Goal: Find contact information: Find contact information

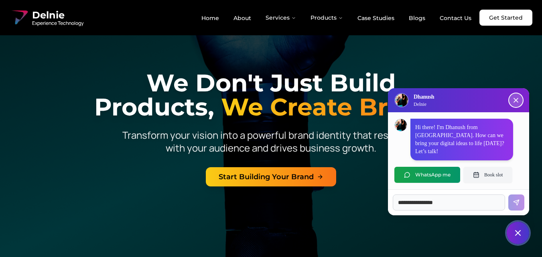
drag, startPoint x: 519, startPoint y: 107, endPoint x: 513, endPoint y: 107, distance: 6.1
click at [517, 104] on icon "Close chat popup" at bounding box center [516, 100] width 8 height 8
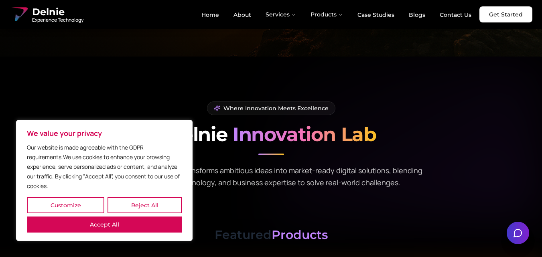
scroll to position [722, 0]
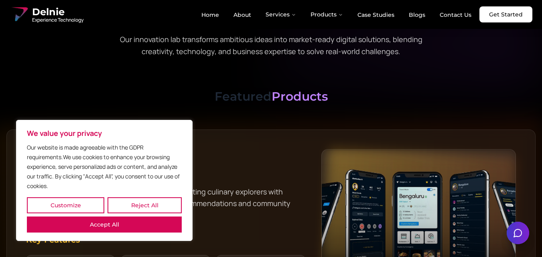
drag, startPoint x: 151, startPoint y: 222, endPoint x: 232, endPoint y: 160, distance: 102.1
click at [149, 222] on button "Accept All" at bounding box center [104, 225] width 155 height 16
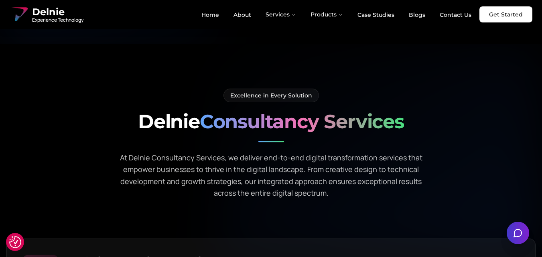
scroll to position [2086, 0]
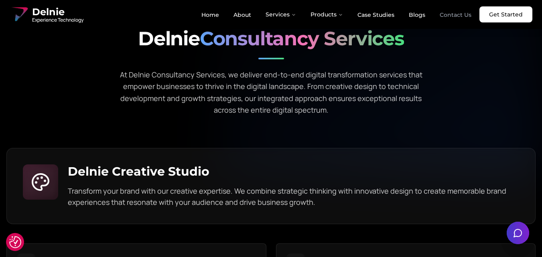
click at [455, 13] on link "Contact Us" at bounding box center [455, 15] width 45 height 14
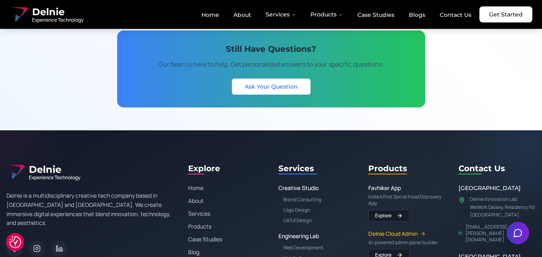
scroll to position [1404, 0]
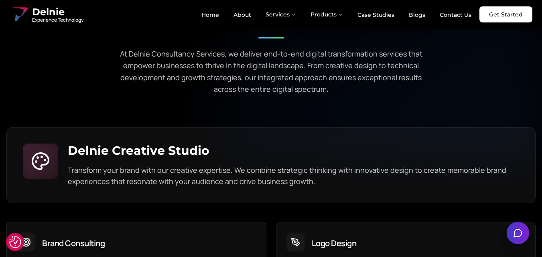
scroll to position [2126, 0]
